Goal: Book appointment/travel/reservation

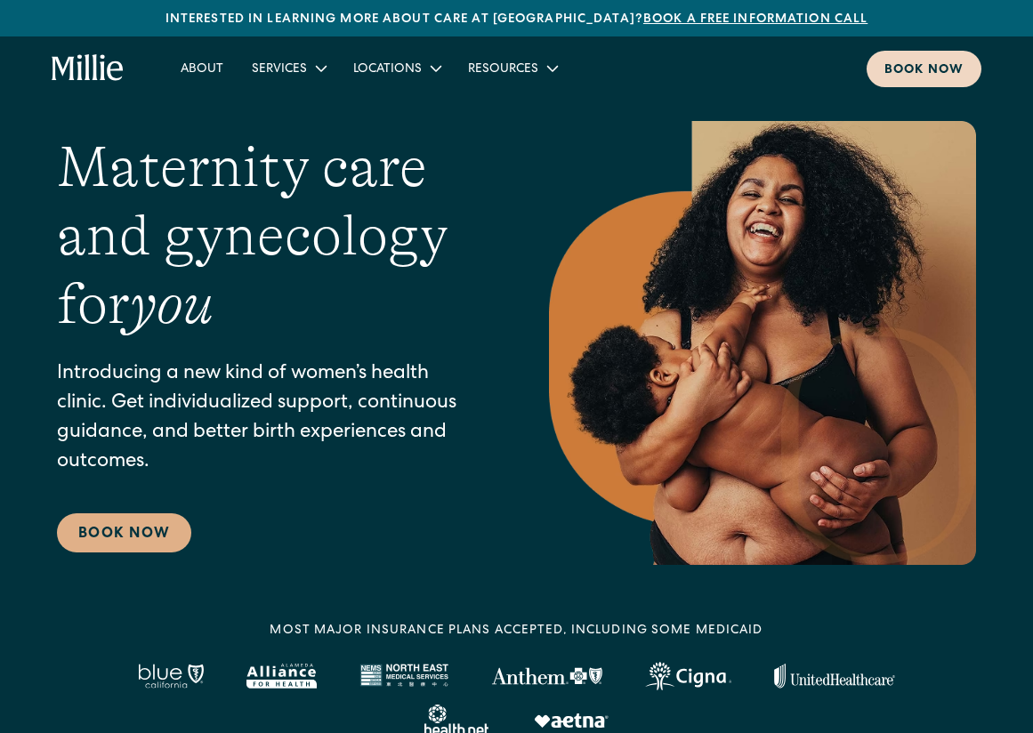
click at [944, 69] on div "Book now" at bounding box center [923, 70] width 79 height 19
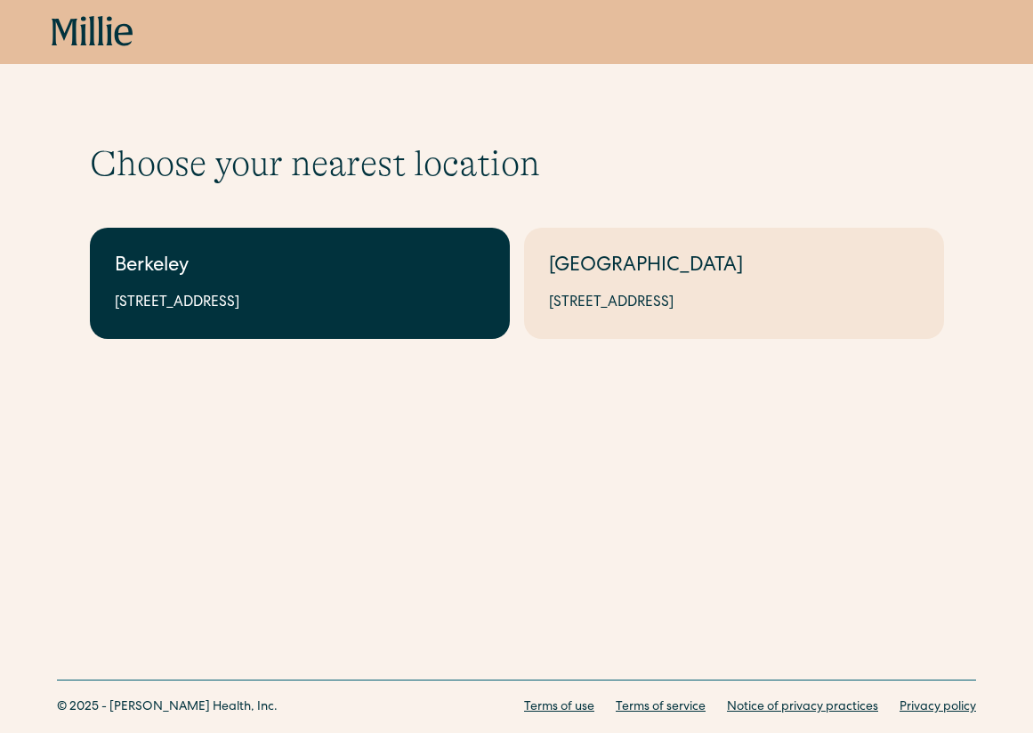
click at [446, 317] on link "Berkeley 2999 Regent St, Suite 524, Berkeley, CA 94705" at bounding box center [300, 283] width 420 height 111
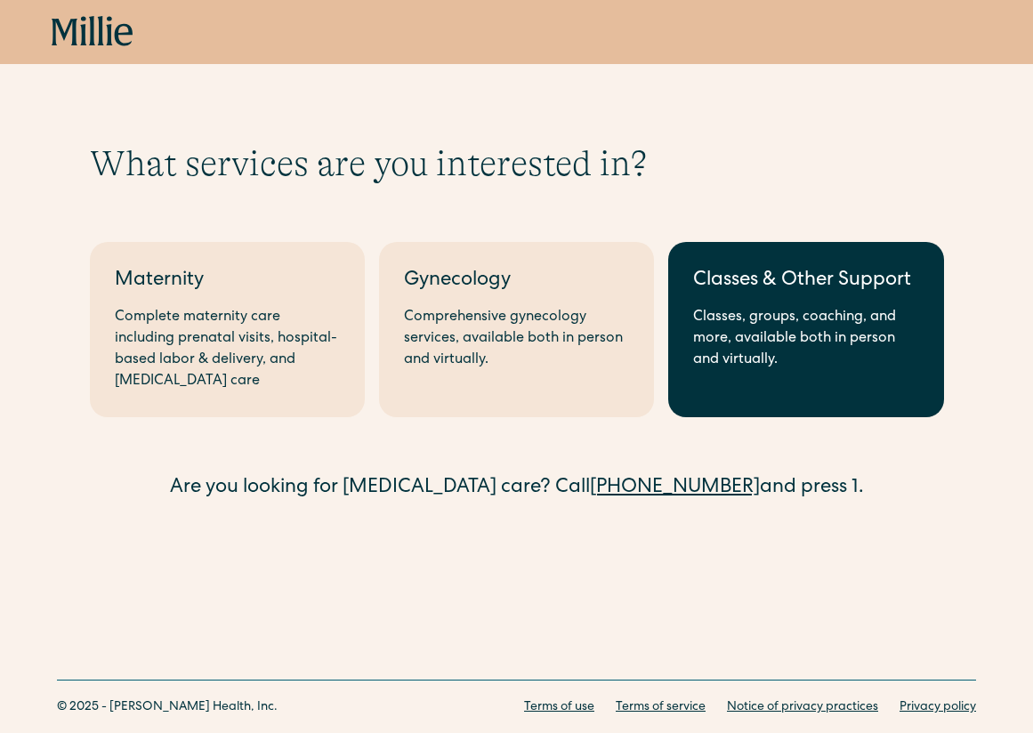
click at [847, 303] on link "Classes & Other Support Classes, groups, coaching, and more, available both in …" at bounding box center [805, 329] width 275 height 175
